Goal: Transaction & Acquisition: Purchase product/service

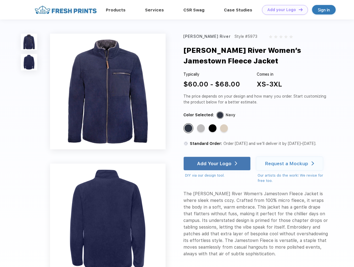
click at [283, 10] on link "Add your Logo Design Tool" at bounding box center [285, 10] width 46 height 10
click at [0, 0] on div "Design Tool" at bounding box center [0, 0] width 0 height 0
click at [298, 9] on link "Add your Logo Design Tool" at bounding box center [285, 10] width 46 height 10
click at [29, 42] on img at bounding box center [29, 42] width 16 height 16
click at [29, 62] on img at bounding box center [29, 62] width 16 height 16
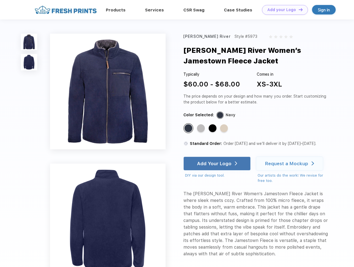
click at [189, 128] on div "Standard Color" at bounding box center [189, 128] width 8 height 8
click at [202, 128] on div "Standard Color" at bounding box center [201, 128] width 8 height 8
click at [213, 128] on div "Standard Color" at bounding box center [213, 128] width 8 height 8
click at [225, 128] on div "Standard Color" at bounding box center [224, 128] width 8 height 8
click at [218, 164] on div "Add Your Logo" at bounding box center [214, 164] width 34 height 6
